Goal: Task Accomplishment & Management: Use online tool/utility

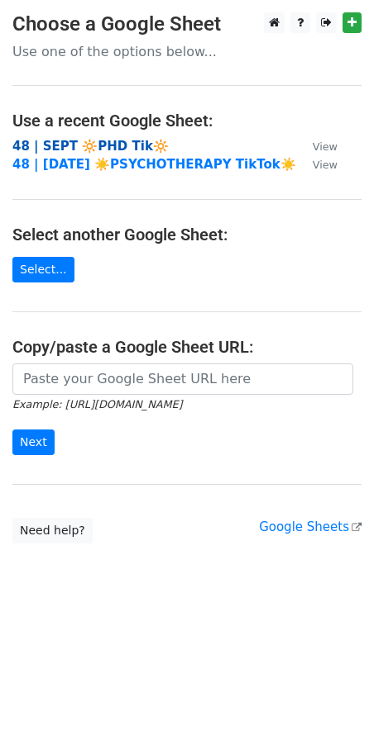
click at [96, 146] on strong "48 | SEPT 🔆PHD Tik🔆" at bounding box center [90, 146] width 156 height 15
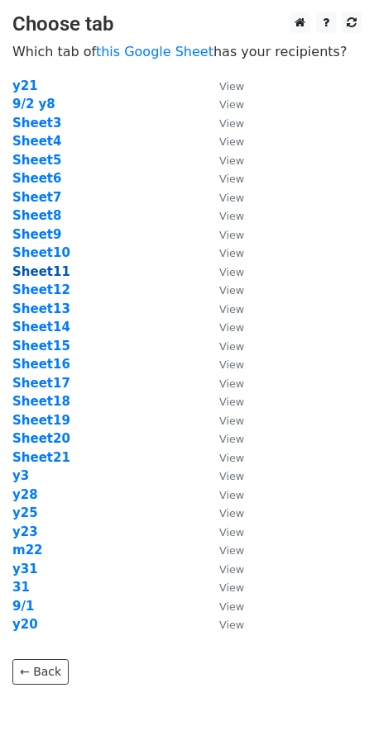
click at [36, 273] on strong "Sheet11" at bounding box center [41, 271] width 58 height 15
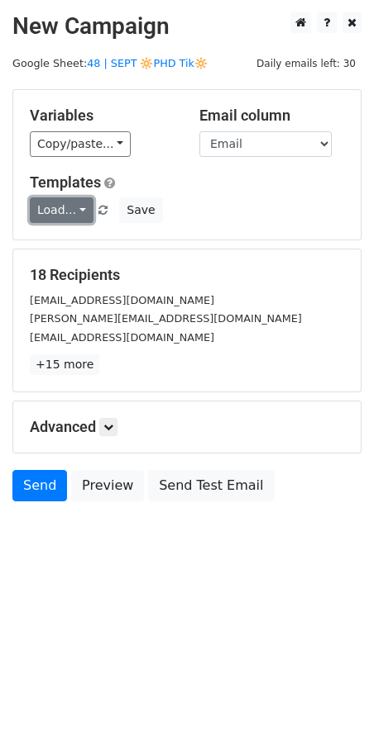
click at [80, 207] on link "Load..." at bounding box center [62, 210] width 64 height 26
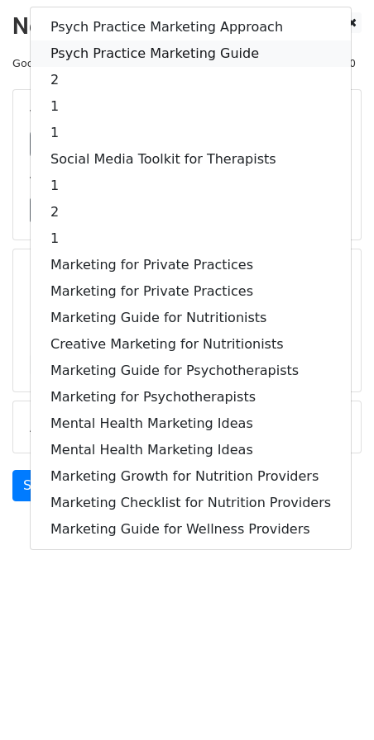
click at [160, 54] on link "Psych Practice Marketing Guide" at bounding box center [191, 53] width 320 height 26
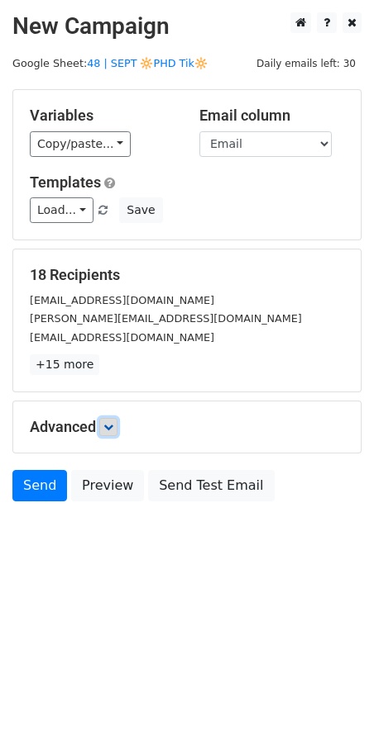
click at [112, 427] on icon at bounding box center [108, 427] width 10 height 10
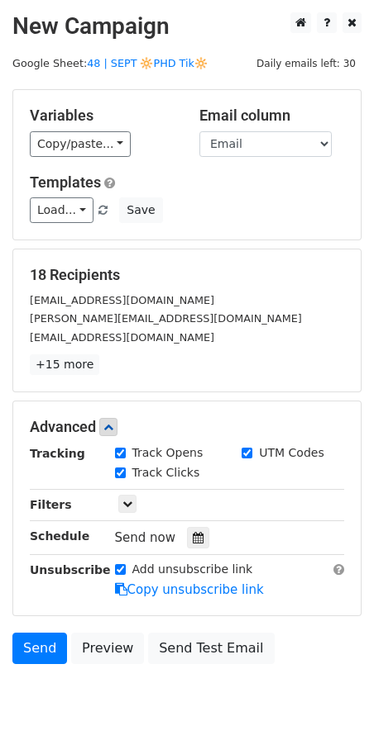
click at [196, 545] on div "Send now" at bounding box center [212, 538] width 194 height 22
click at [193, 533] on icon at bounding box center [198, 538] width 11 height 12
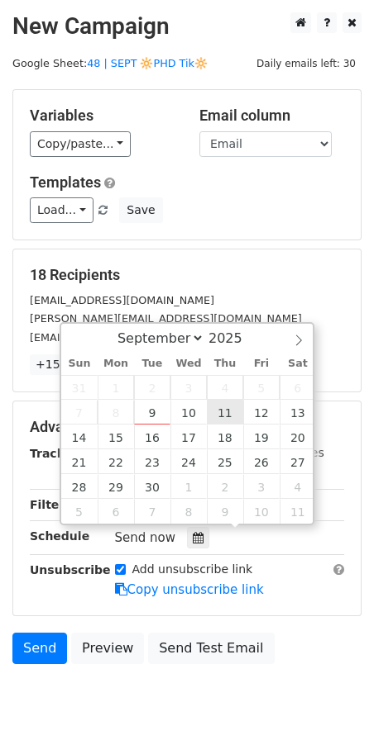
type input "2025-09-11 12:00"
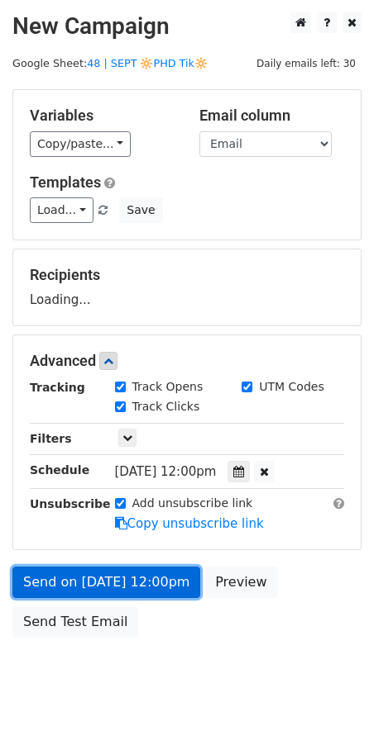
click at [126, 588] on link "Send on Sep 11 at 12:00pm" at bounding box center [106, 582] width 188 height 31
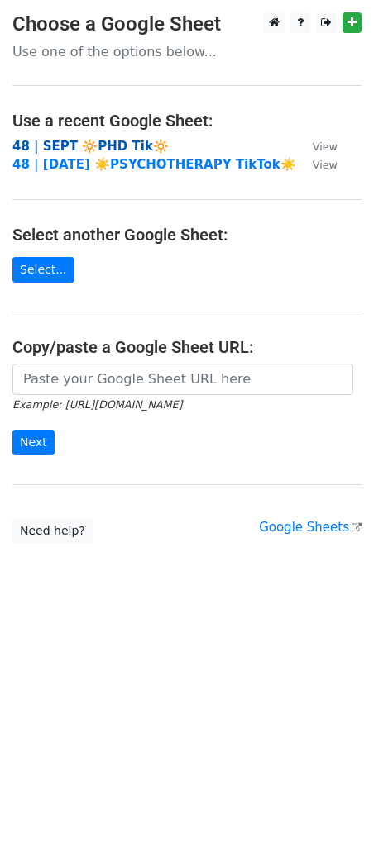
click at [90, 147] on strong "48 | SEPT 🔆PHD Tik🔆" at bounding box center [90, 146] width 156 height 15
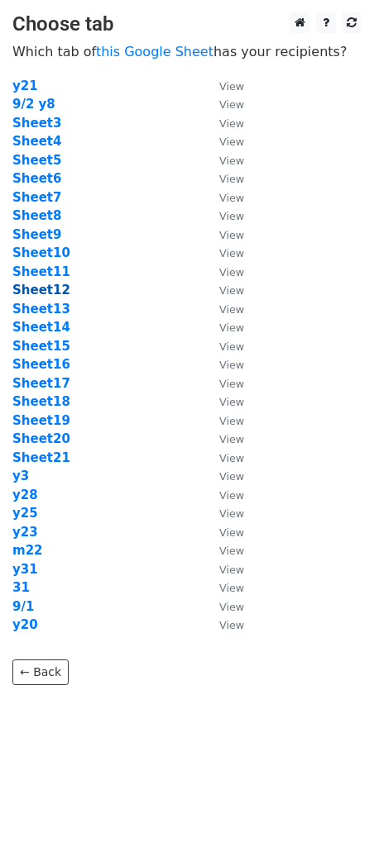
click at [45, 290] on strong "Sheet12" at bounding box center [41, 290] width 58 height 15
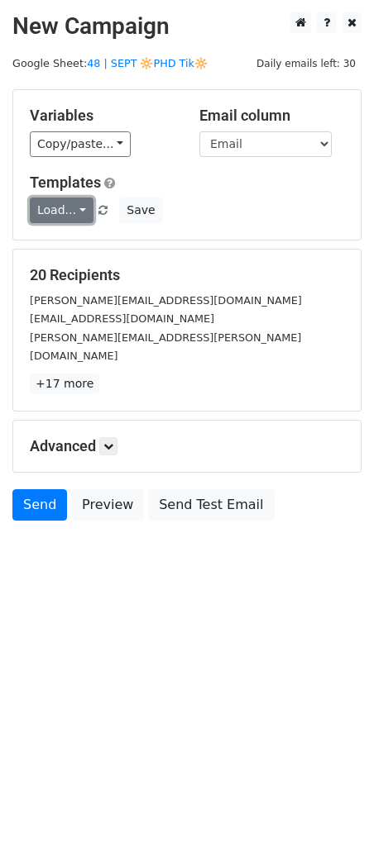
click at [76, 214] on link "Load..." at bounding box center [62, 210] width 64 height 26
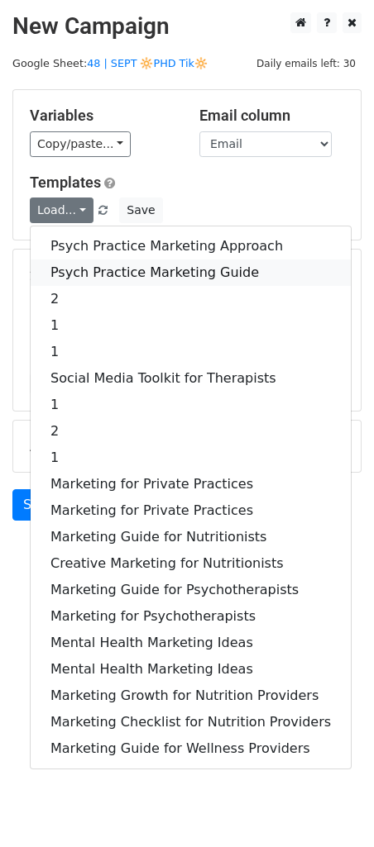
click at [76, 260] on link "Psych Practice Marketing Guide" at bounding box center [191, 272] width 320 height 26
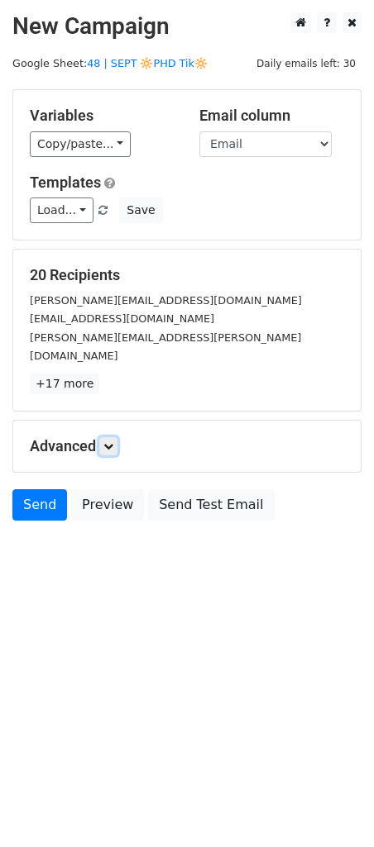
drag, startPoint x: 106, startPoint y: 425, endPoint x: 115, endPoint y: 446, distance: 23.3
click at [107, 441] on icon at bounding box center [108, 446] width 10 height 10
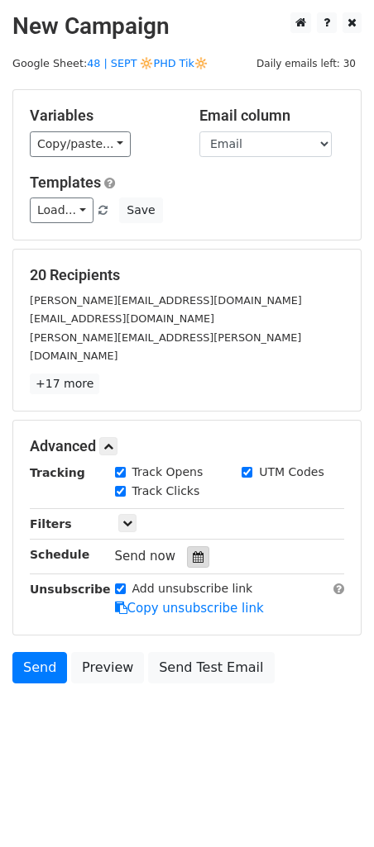
click at [193, 546] on div at bounding box center [198, 556] width 22 height 21
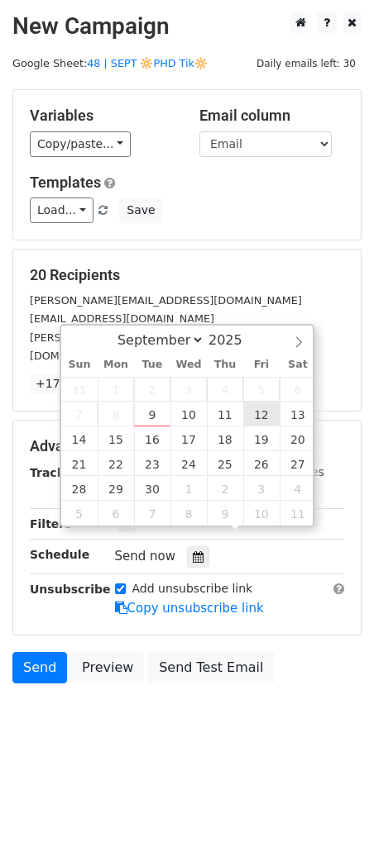
type input "2025-09-12 12:00"
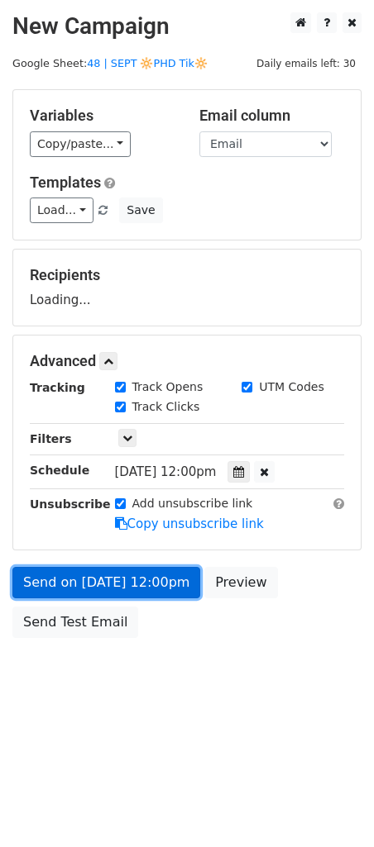
click at [171, 575] on link "Send on Sep 12 at 12:00pm" at bounding box center [106, 582] width 188 height 31
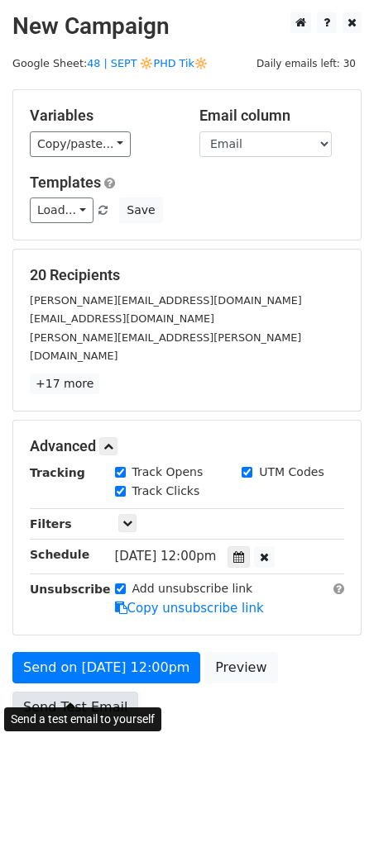
click at [105, 697] on link "Send Test Email" at bounding box center [75, 707] width 126 height 31
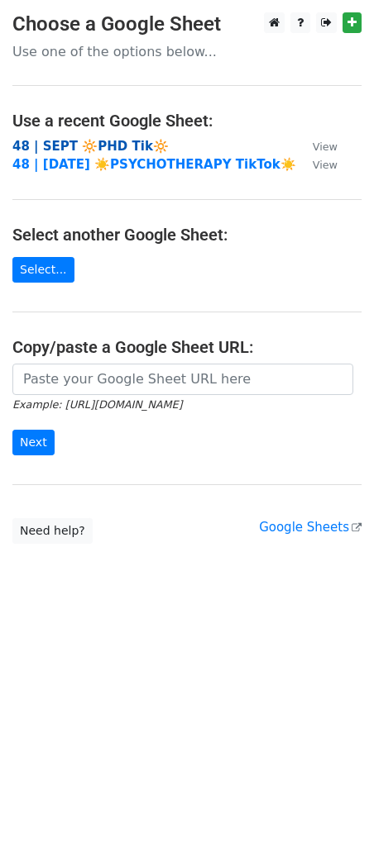
click at [90, 140] on strong "48 | SEPT 🔆PHD Tik🔆" at bounding box center [90, 146] width 156 height 15
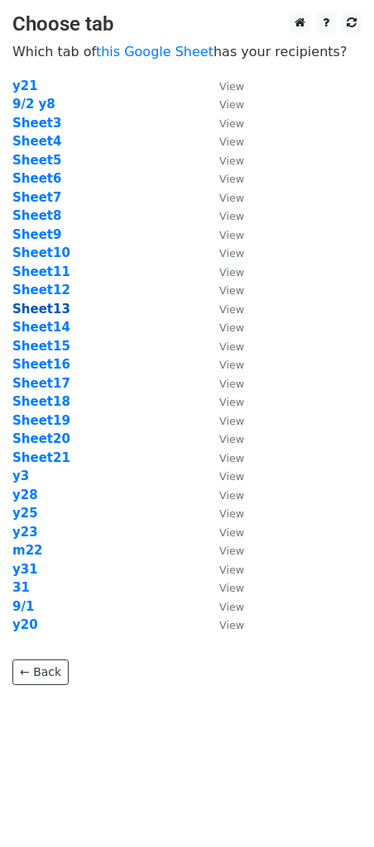
click at [50, 306] on strong "Sheet13" at bounding box center [41, 309] width 58 height 15
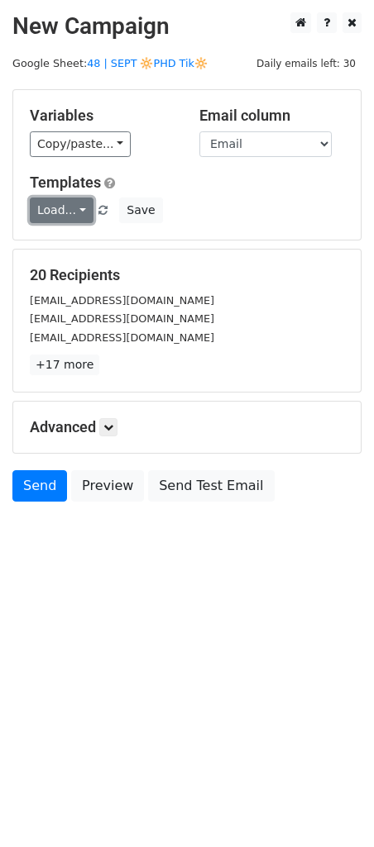
click at [59, 210] on link "Load..." at bounding box center [62, 210] width 64 height 26
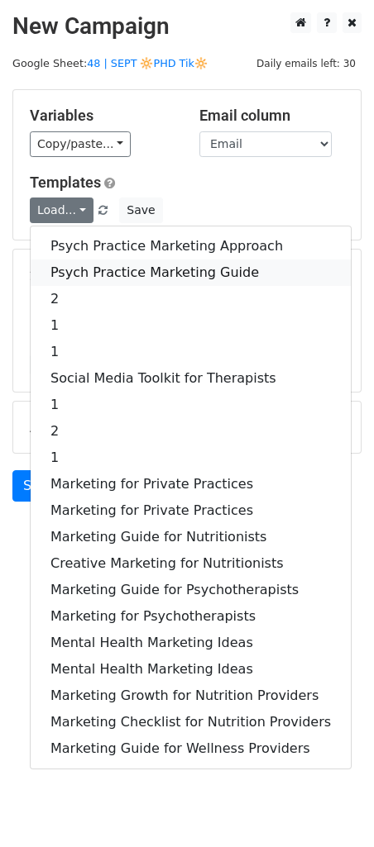
click at [75, 265] on link "Psych Practice Marketing Guide" at bounding box center [191, 272] width 320 height 26
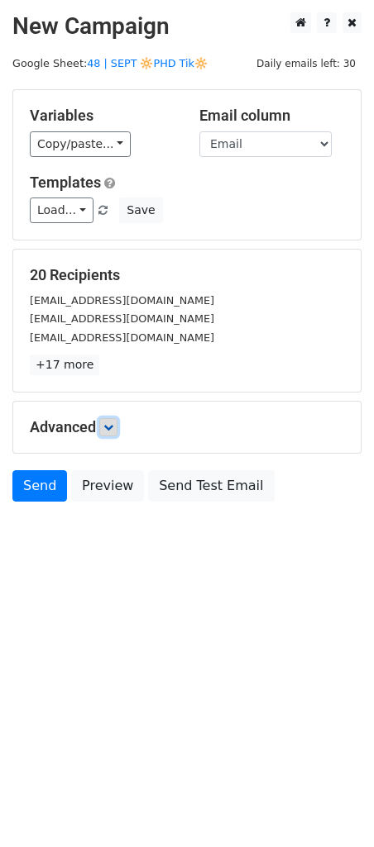
click at [107, 432] on link at bounding box center [108, 427] width 18 height 18
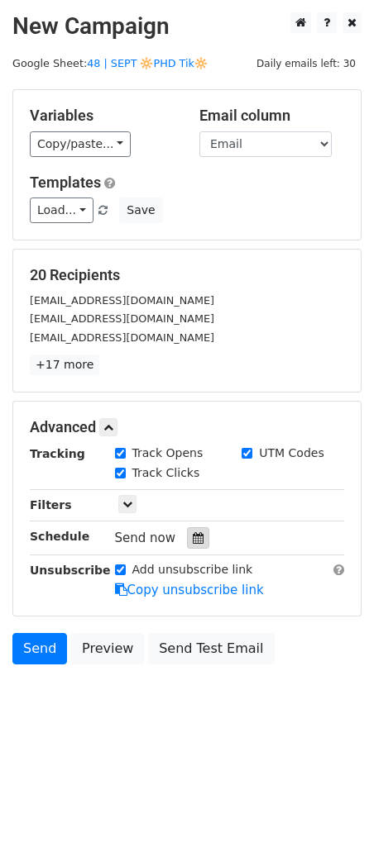
click at [193, 534] on icon at bounding box center [198, 538] width 11 height 12
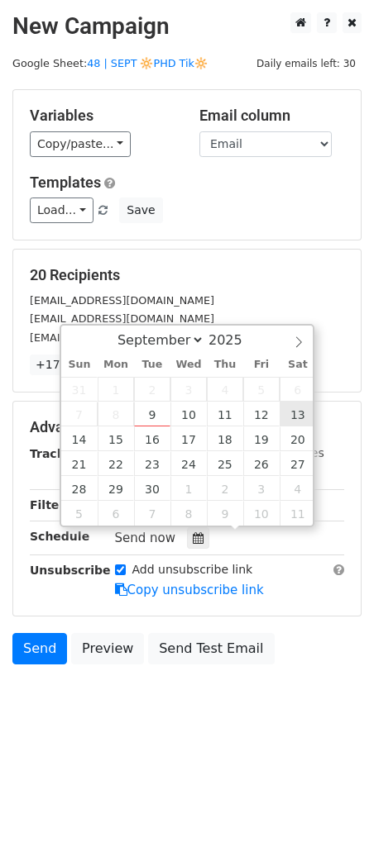
type input "[DATE] 12:00"
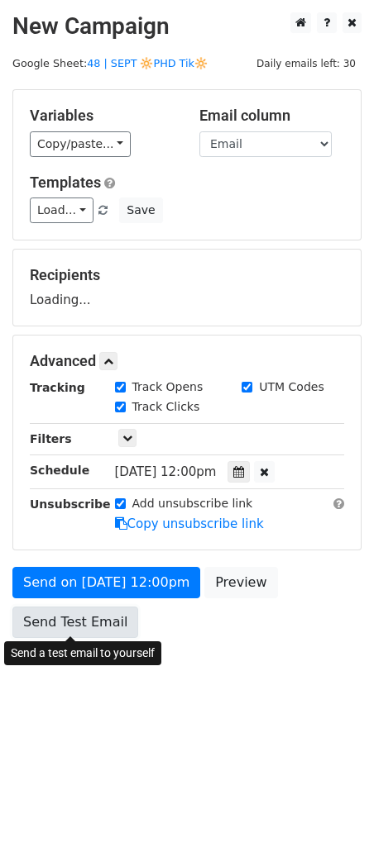
click at [81, 622] on link "Send Test Email" at bounding box center [75, 622] width 126 height 31
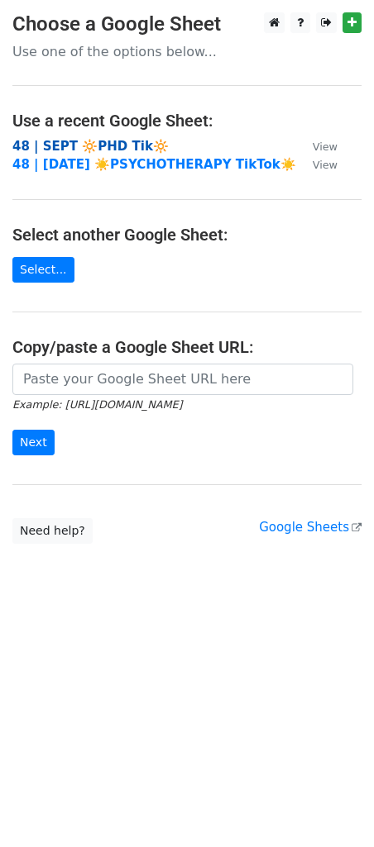
click at [81, 144] on strong "48 | SEPT 🔆PHD Tik🔆" at bounding box center [90, 146] width 156 height 15
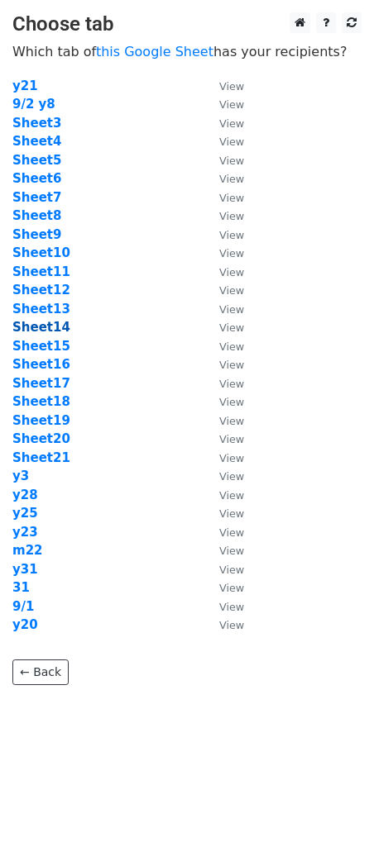
click at [50, 330] on strong "Sheet14" at bounding box center [41, 327] width 58 height 15
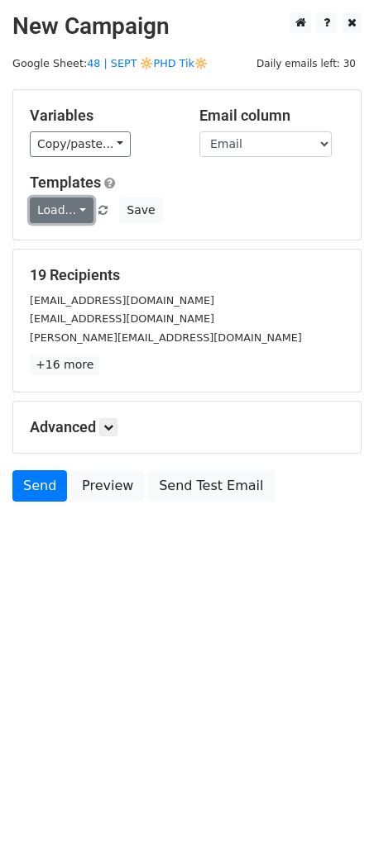
click at [69, 207] on link "Load..." at bounding box center [62, 210] width 64 height 26
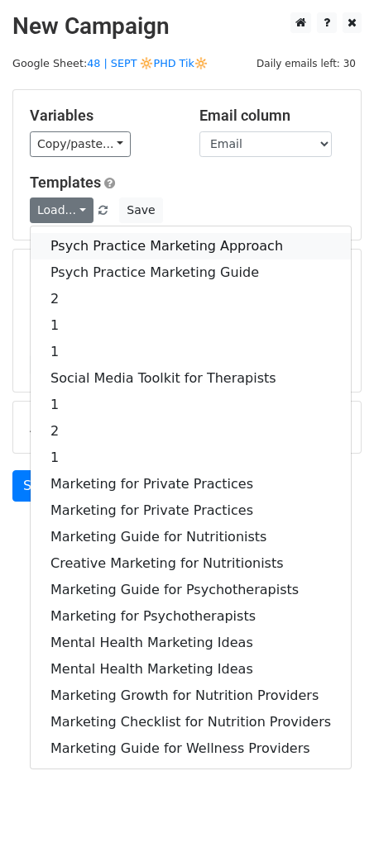
click at [75, 250] on link "Psych Practice Marketing Approach" at bounding box center [191, 246] width 320 height 26
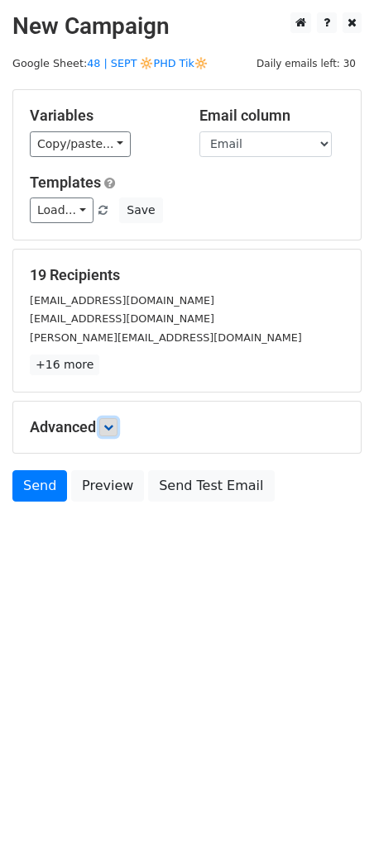
click at [111, 426] on icon at bounding box center [108, 427] width 10 height 10
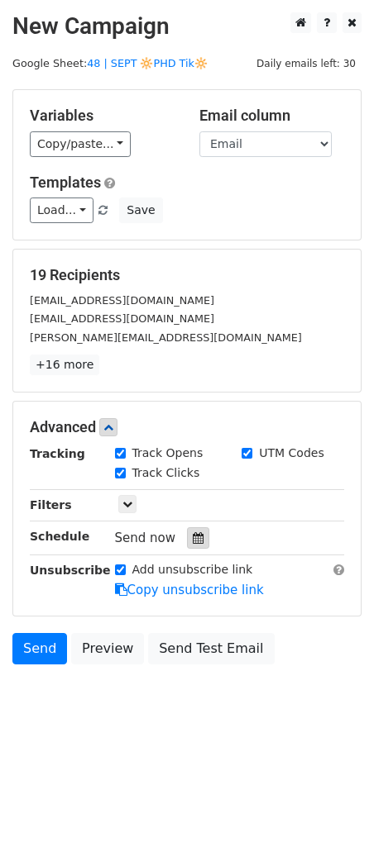
click at [193, 535] on icon at bounding box center [198, 538] width 11 height 12
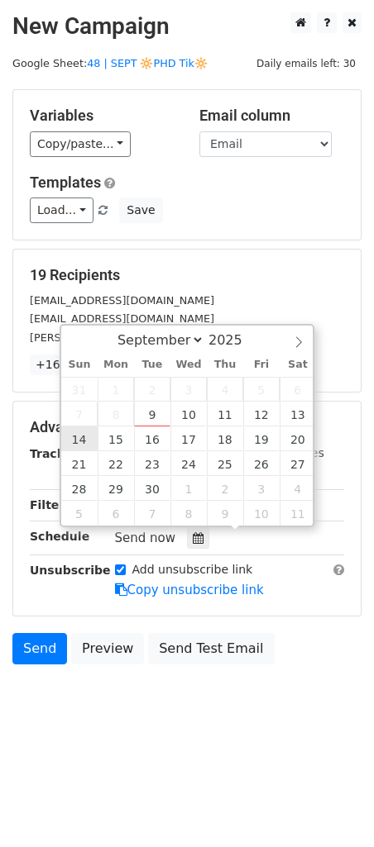
type input "2025-09-14 12:00"
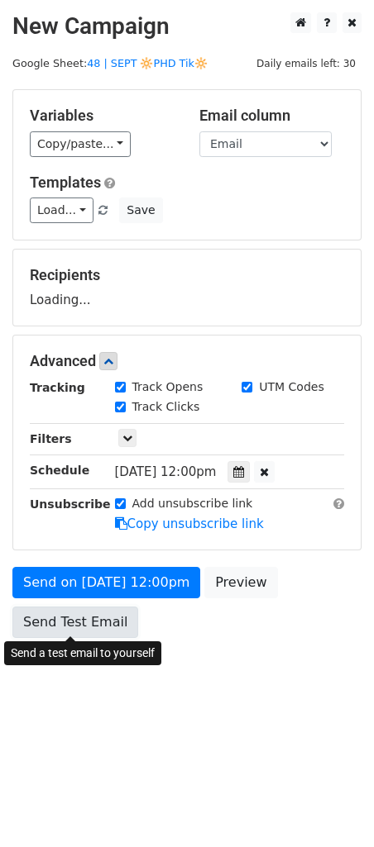
click at [80, 610] on link "Send Test Email" at bounding box center [75, 622] width 126 height 31
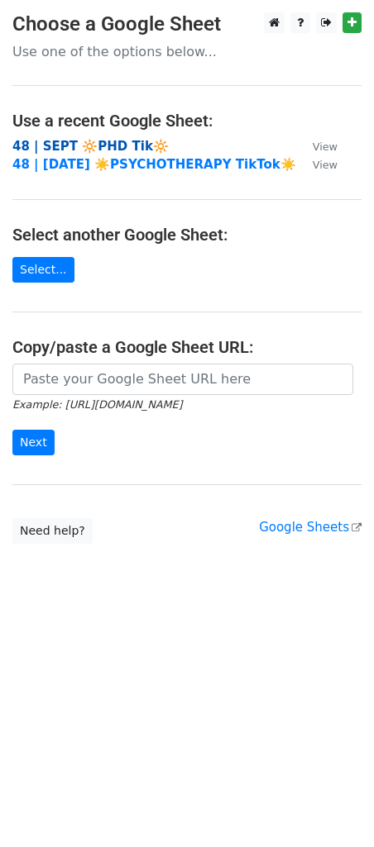
click at [112, 145] on strong "48 | SEPT 🔆PHD Tik🔆" at bounding box center [90, 146] width 156 height 15
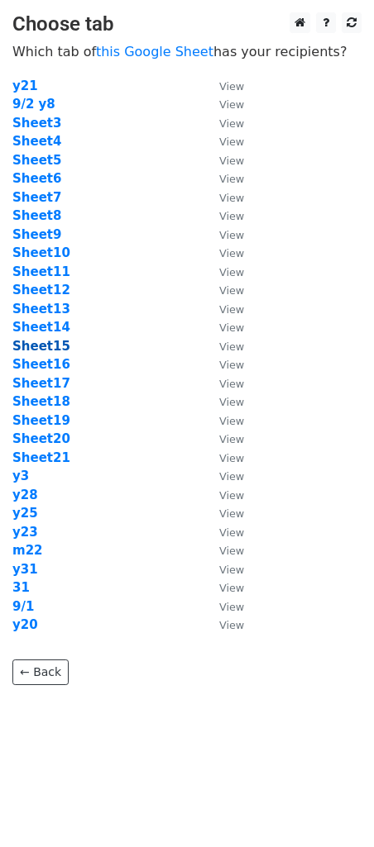
click at [53, 350] on strong "Sheet15" at bounding box center [41, 346] width 58 height 15
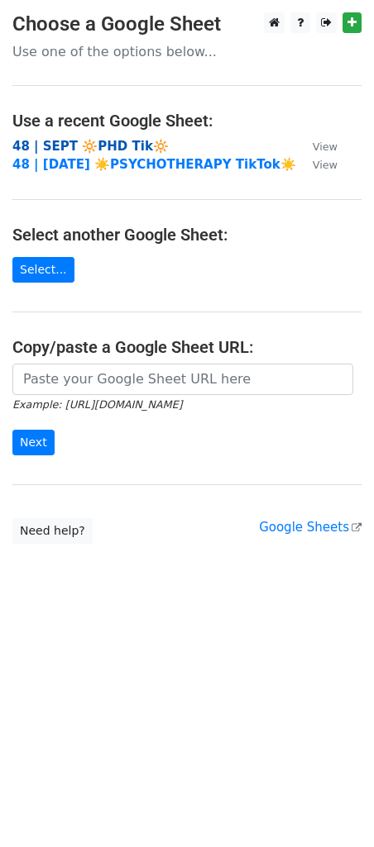
click at [92, 139] on strong "48 | SEPT 🔆PHD Tik🔆" at bounding box center [90, 146] width 156 height 15
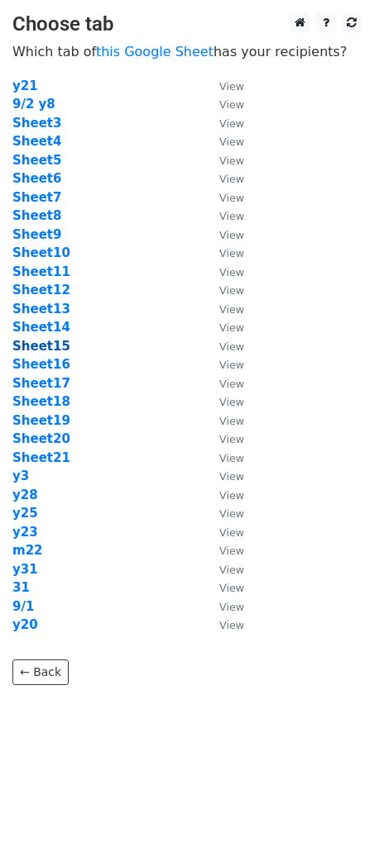
click at [43, 343] on strong "Sheet15" at bounding box center [41, 346] width 58 height 15
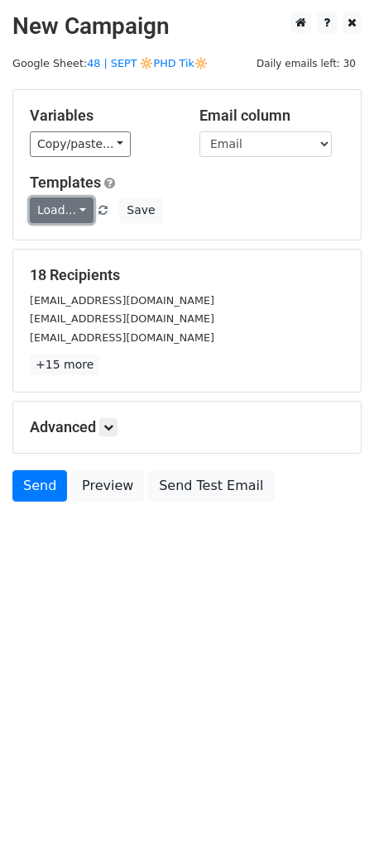
click at [69, 217] on link "Load..." at bounding box center [62, 210] width 64 height 26
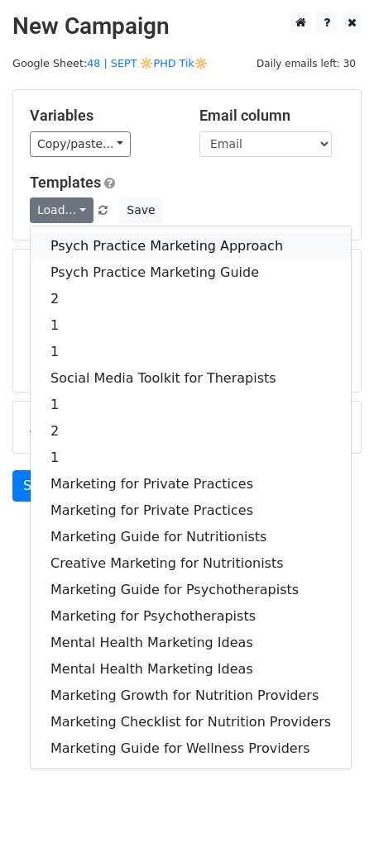
click at [78, 248] on link "Psych Practice Marketing Approach" at bounding box center [191, 246] width 320 height 26
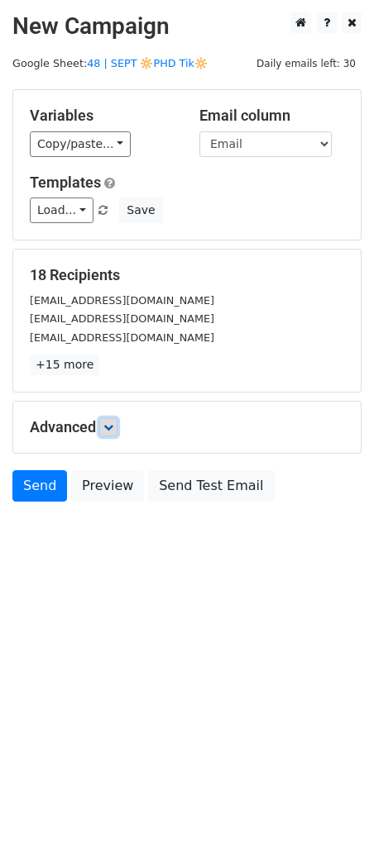
click at [111, 428] on icon at bounding box center [108, 427] width 10 height 10
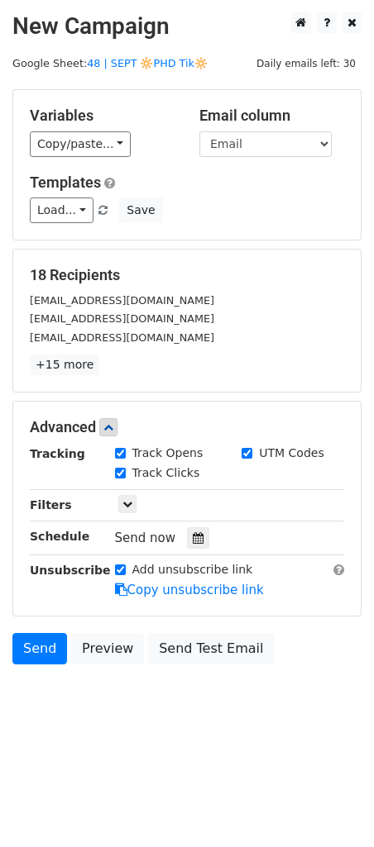
click at [187, 532] on div at bounding box center [198, 537] width 22 height 21
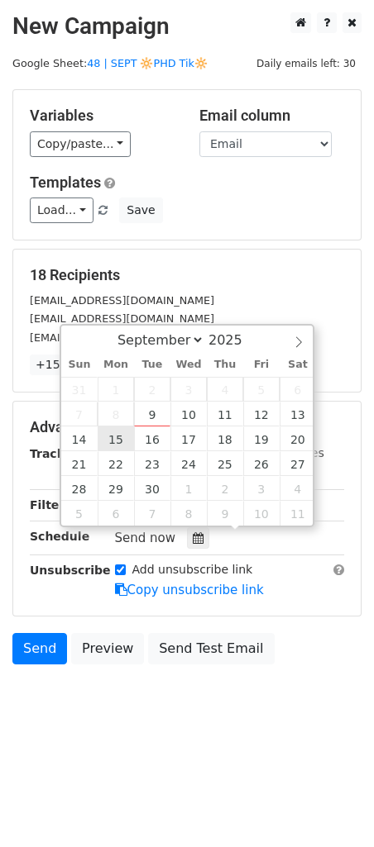
type input "2025-09-15 12:00"
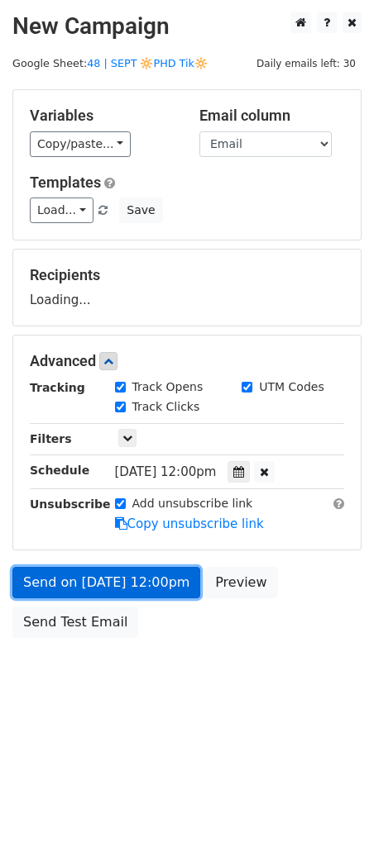
click at [93, 577] on link "Send on Sep 15 at 12:00pm" at bounding box center [106, 582] width 188 height 31
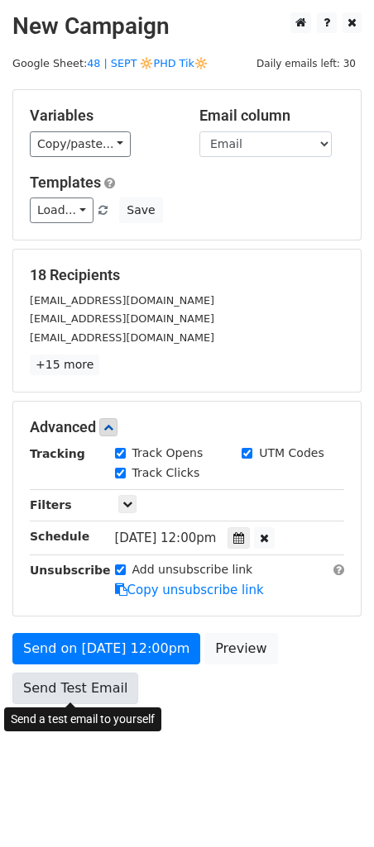
click at [66, 693] on link "Send Test Email" at bounding box center [75, 688] width 126 height 31
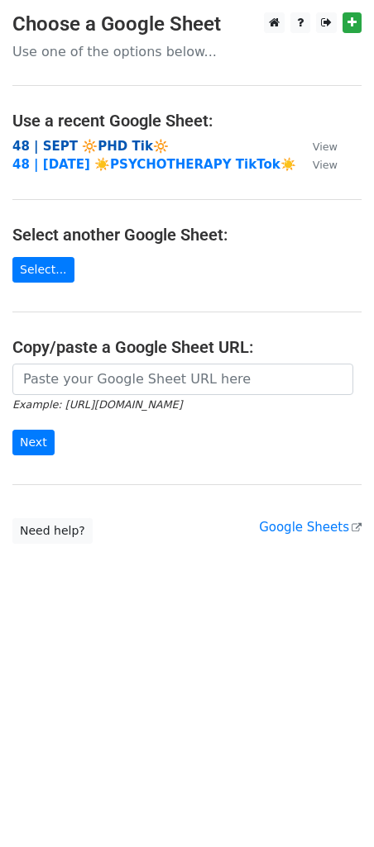
click at [117, 146] on strong "48 | SEPT 🔆PHD Tik🔆" at bounding box center [90, 146] width 156 height 15
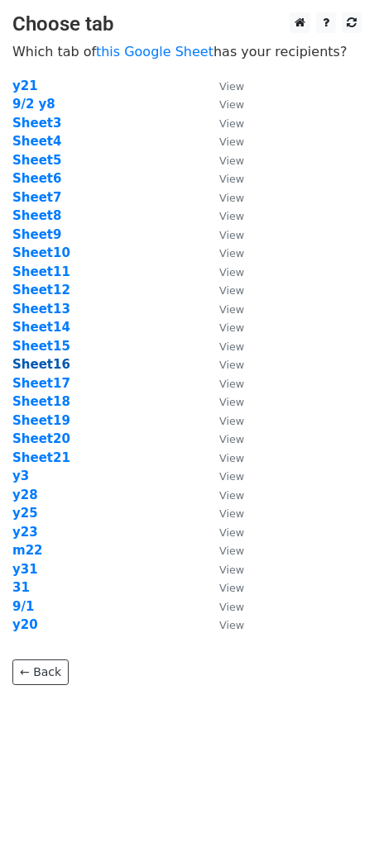
click at [51, 369] on strong "Sheet16" at bounding box center [41, 364] width 58 height 15
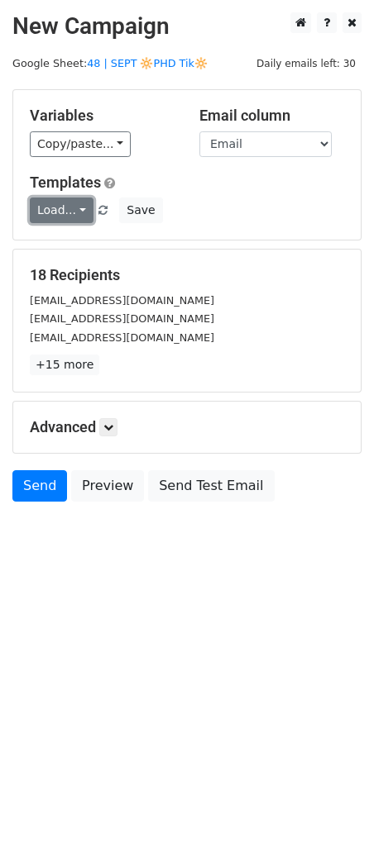
click at [67, 214] on link "Load..." at bounding box center [62, 210] width 64 height 26
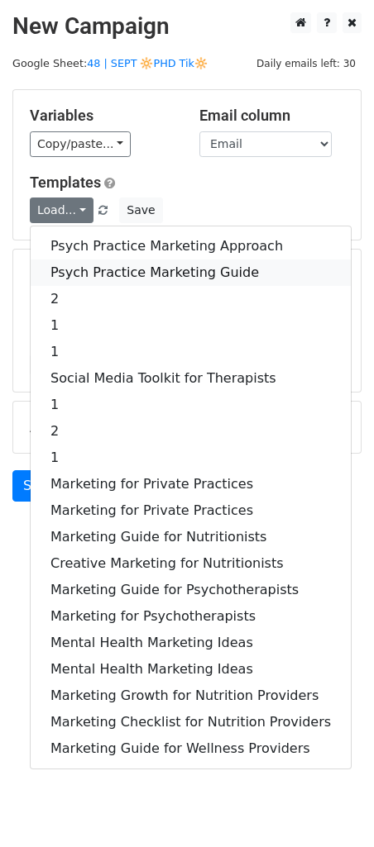
click at [79, 269] on link "Psych Practice Marketing Guide" at bounding box center [191, 272] width 320 height 26
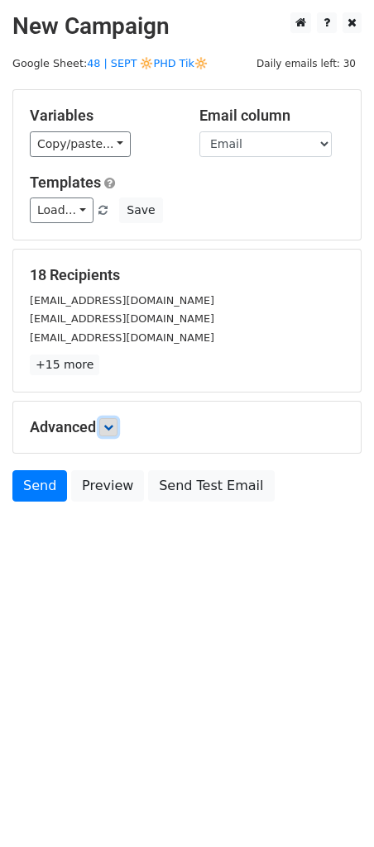
click at [106, 429] on icon at bounding box center [108, 427] width 10 height 10
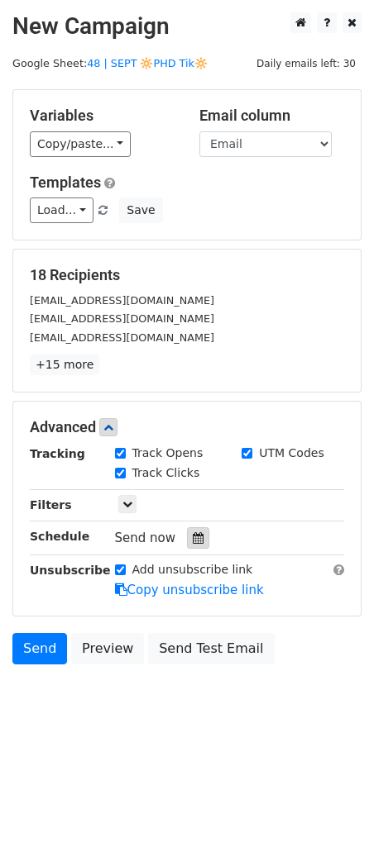
click at [193, 533] on icon at bounding box center [198, 538] width 11 height 12
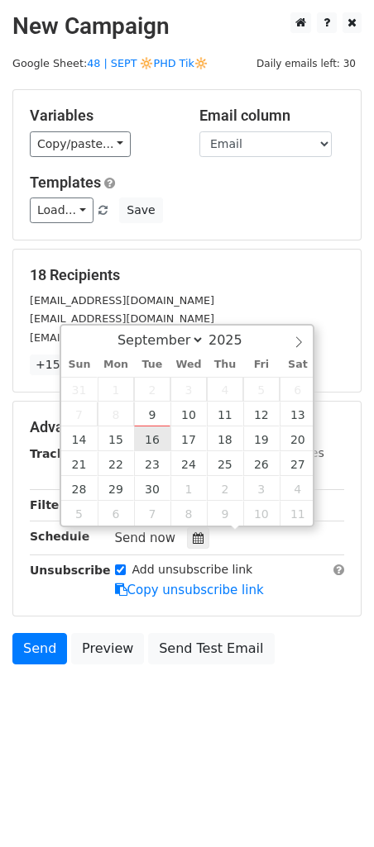
type input "[DATE] 12:00"
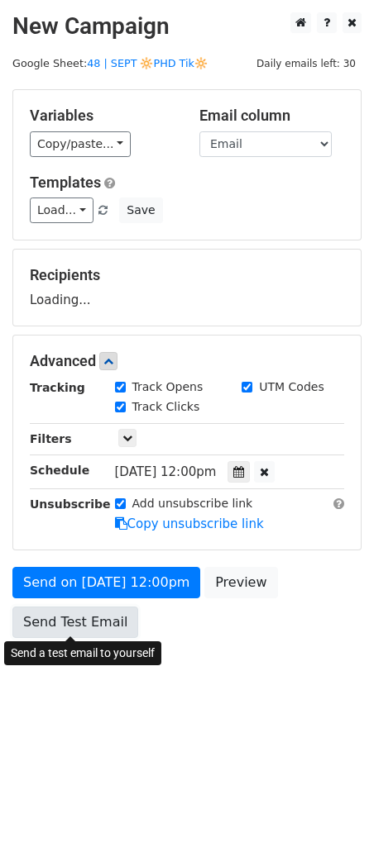
click at [95, 611] on link "Send Test Email" at bounding box center [75, 622] width 126 height 31
